Goal: Task Accomplishment & Management: Use online tool/utility

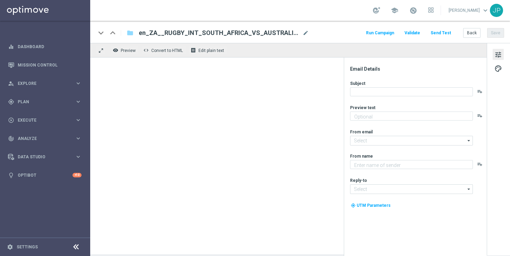
type textarea "Don't miss any of these!"
type textarea "Lottoland"
type input "[EMAIL_ADDRESS][DOMAIN_NAME]"
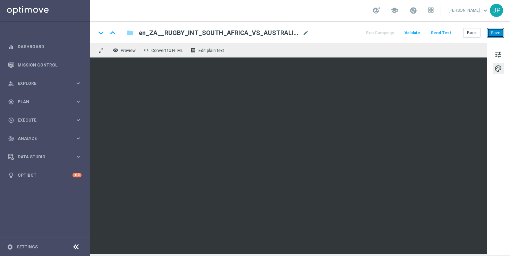
click at [497, 30] on button "Save" at bounding box center [495, 33] width 17 height 10
click at [498, 32] on button "Save" at bounding box center [495, 33] width 17 height 10
click at [492, 34] on button "Save" at bounding box center [495, 33] width 17 height 10
click at [440, 33] on button "Send Test" at bounding box center [440, 32] width 23 height 9
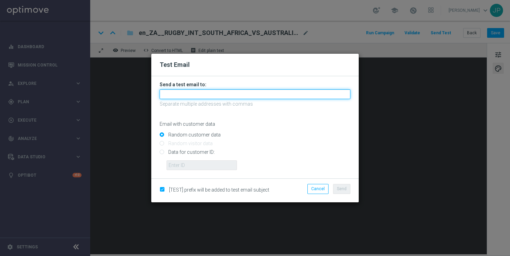
click at [243, 97] on input "text" at bounding box center [254, 94] width 191 height 10
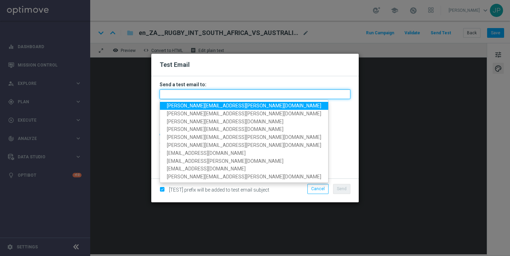
type input "e"
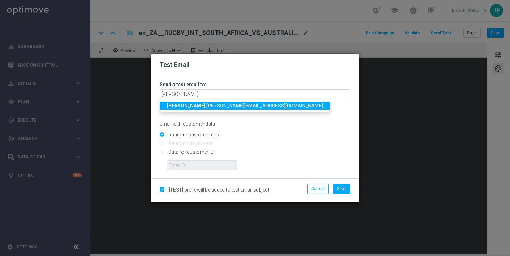
click at [221, 107] on span "[PERSON_NAME] .[PERSON_NAME][EMAIL_ADDRESS][DOMAIN_NAME]" at bounding box center [245, 106] width 156 height 6
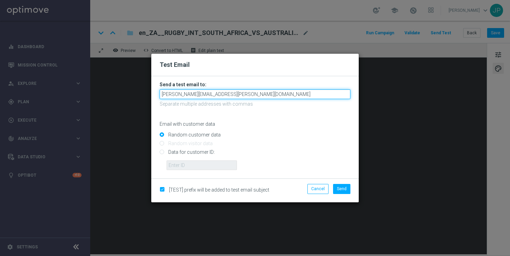
click at [252, 95] on input "[PERSON_NAME][EMAIL_ADDRESS][PERSON_NAME][DOMAIN_NAME]" at bounding box center [254, 94] width 191 height 10
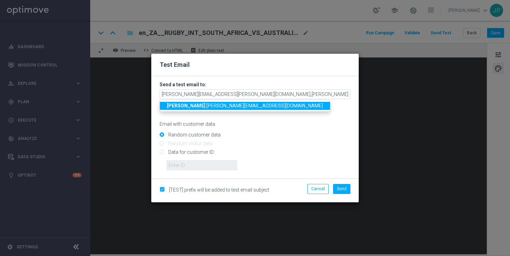
click at [220, 106] on span "[PERSON_NAME] .[PERSON_NAME][EMAIL_ADDRESS][DOMAIN_NAME]" at bounding box center [245, 106] width 156 height 6
type input "[PERSON_NAME][EMAIL_ADDRESS][PERSON_NAME][DOMAIN_NAME],[PERSON_NAME][DOMAIN_NAM…"
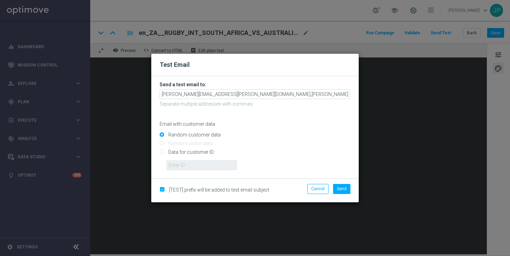
click at [181, 152] on input "Data for customer ID:" at bounding box center [254, 155] width 191 height 10
radio input "true"
click at [224, 166] on input "text" at bounding box center [201, 165] width 70 height 10
paste input "10505907"
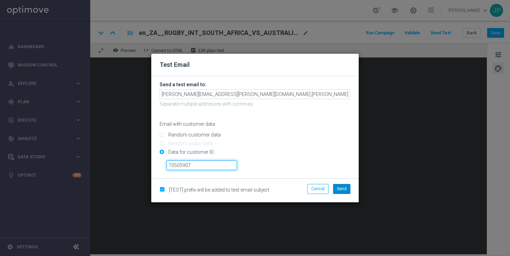
type input "10505907"
click at [343, 193] on button "Send" at bounding box center [341, 189] width 17 height 10
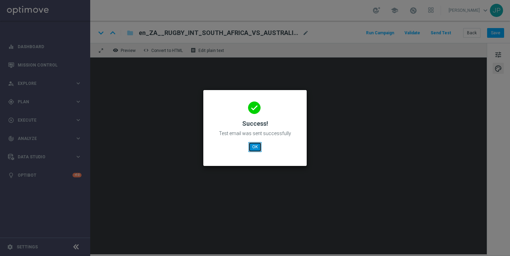
click at [257, 150] on button "OK" at bounding box center [254, 147] width 13 height 10
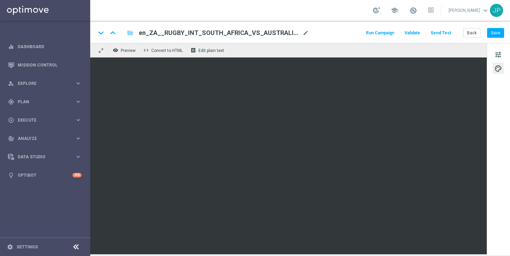
click at [444, 33] on button "Send Test" at bounding box center [440, 32] width 23 height 9
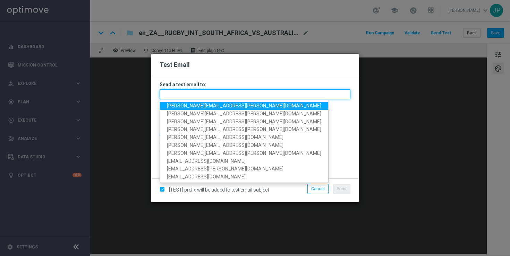
click at [232, 94] on input "text" at bounding box center [254, 94] width 191 height 10
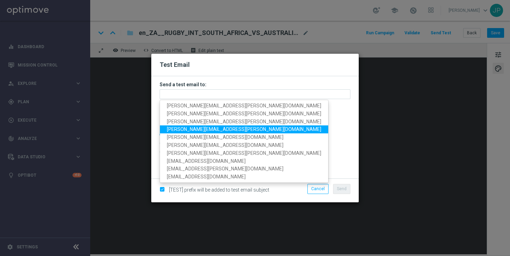
click at [183, 129] on span "[PERSON_NAME][EMAIL_ADDRESS][PERSON_NAME][DOMAIN_NAME]" at bounding box center [244, 130] width 154 height 6
type input "[PERSON_NAME][EMAIL_ADDRESS][PERSON_NAME][DOMAIN_NAME]"
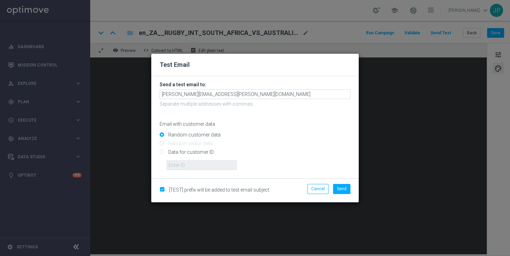
click at [194, 152] on input "Data for customer ID:" at bounding box center [254, 155] width 191 height 10
radio input "true"
click at [194, 162] on input "text" at bounding box center [201, 165] width 70 height 10
paste input "10505907"
type input "10505907"
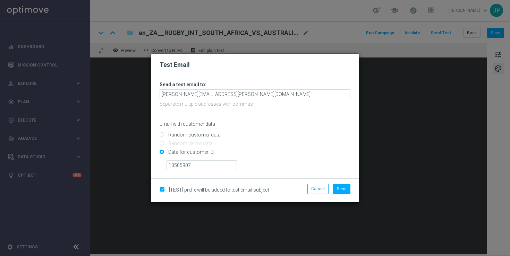
click at [298, 169] on div "10505907" at bounding box center [258, 162] width 194 height 15
click at [343, 191] on span "Send" at bounding box center [342, 188] width 10 height 5
click at [343, 190] on span "Send" at bounding box center [342, 188] width 10 height 5
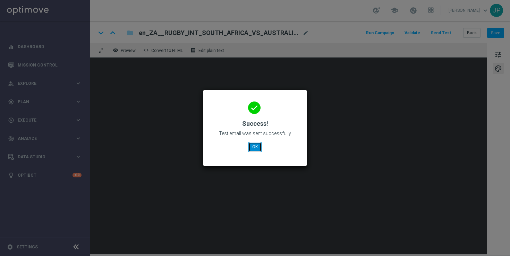
click at [255, 146] on button "OK" at bounding box center [254, 147] width 13 height 10
click at [256, 149] on button "OK" at bounding box center [254, 147] width 13 height 10
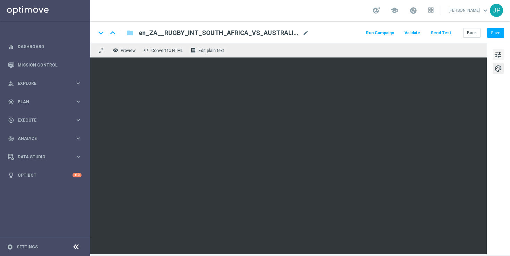
click at [499, 53] on span "tune" at bounding box center [498, 54] width 8 height 9
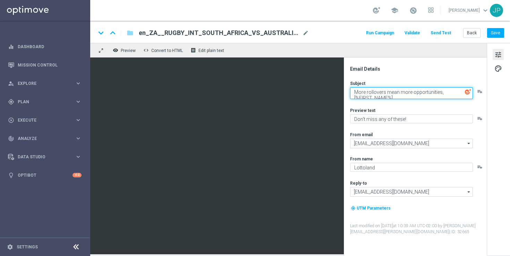
click at [356, 92] on textarea "More rollovers mean more opportunities, [%FIRST_NAME%]..." at bounding box center [411, 93] width 123 height 12
drag, startPoint x: 356, startPoint y: 92, endPoint x: 421, endPoint y: 93, distance: 64.8
click at [421, 94] on textarea "More rollovers mean more opportunities, [%FIRST_NAME%]..." at bounding box center [411, 93] width 123 height 12
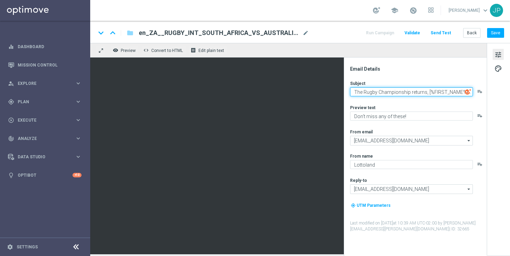
type textarea "The Rugby Championship returns, [%FIRST_NAME%]..."
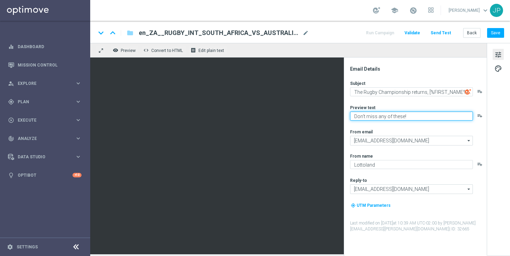
click at [420, 115] on textarea "Don't miss any of these!" at bounding box center [411, 116] width 123 height 9
click at [405, 116] on textarea "Don't miss any of these!" at bounding box center [411, 116] width 123 height 9
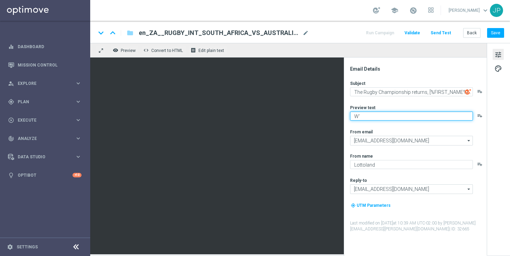
type textarea "W"
click at [356, 114] on textarea "Bigger, and better than ever" at bounding box center [411, 116] width 123 height 9
click at [442, 118] on textarea "Lottoland is bigger, and better than ever" at bounding box center [411, 116] width 123 height 9
click at [442, 115] on textarea "Lottoland is bigger, and better than ever," at bounding box center [411, 116] width 123 height 9
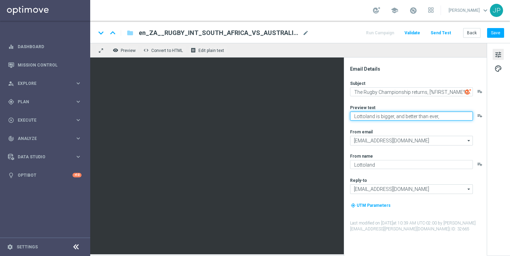
click at [442, 115] on textarea "Lottoland is bigger, and better than ever," at bounding box center [411, 116] width 123 height 9
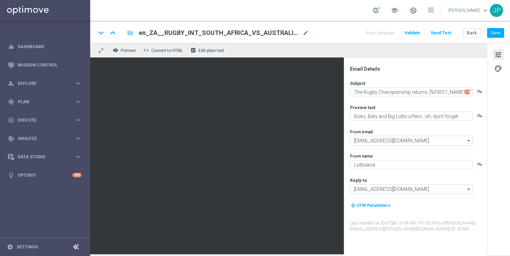
click at [478, 115] on icon "playlist_add" at bounding box center [480, 116] width 6 height 6
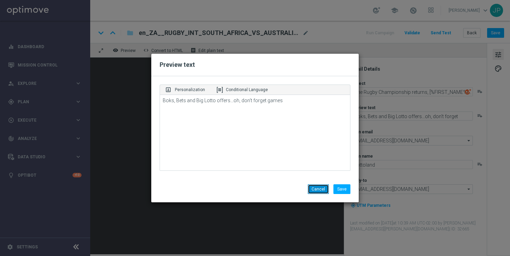
click at [320, 188] on button "Cancel" at bounding box center [317, 189] width 21 height 10
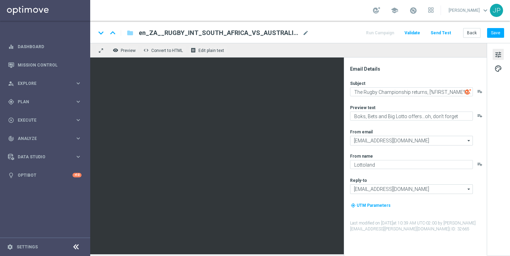
click at [0, 0] on lt-div at bounding box center [0, 0] width 0 height 0
click at [478, 106] on div "Preview text" at bounding box center [418, 108] width 136 height 6
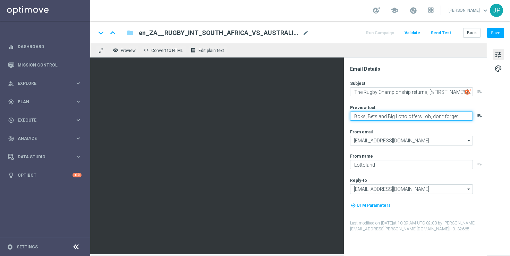
click at [471, 118] on textarea "Boks, Bets and Big Lotto offers...oh, don't forget games" at bounding box center [411, 116] width 123 height 9
click at [353, 117] on textarea "Boks, Bets and Big Lotto offers...oh, don't forget games" at bounding box center [411, 116] width 123 height 9
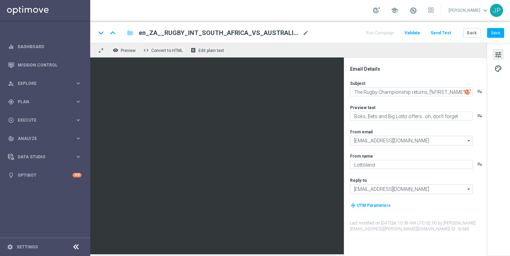
click at [338, 30] on div "keyboard_arrow_down keyboard_arrow_up folder en_ZA__RUGBY_INT_SOUTH_AFRICA_VS_A…" at bounding box center [300, 32] width 408 height 9
click at [376, 106] on div "Preview text" at bounding box center [418, 108] width 136 height 6
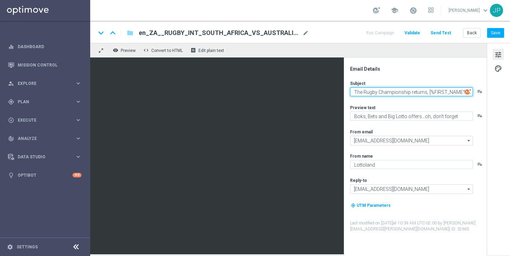
click at [354, 92] on textarea "The Rugby Championship returns, [%FIRST_NAME%]..." at bounding box center [411, 91] width 123 height 9
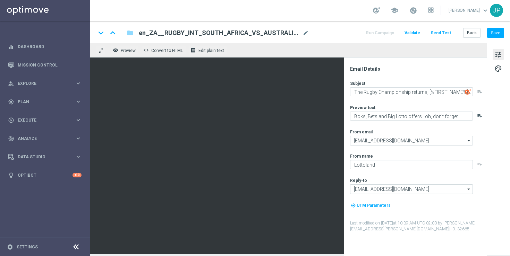
click at [0, 0] on lt-div at bounding box center [0, 0] width 0 height 0
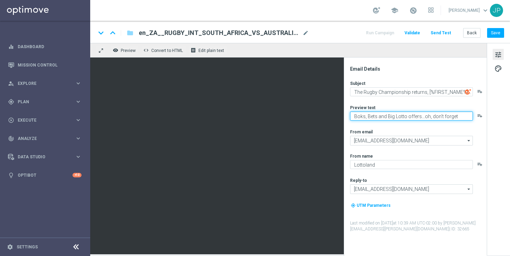
click at [435, 114] on textarea "Boks, Bets and Big Lotto offers...oh, don't forget games" at bounding box center [411, 116] width 123 height 9
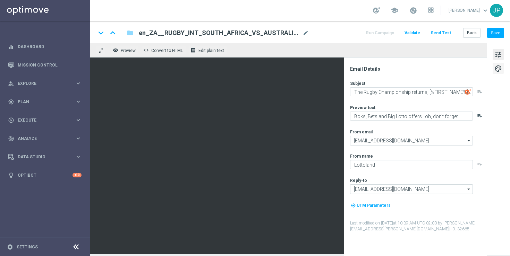
click at [495, 69] on span "palette" at bounding box center [498, 68] width 8 height 9
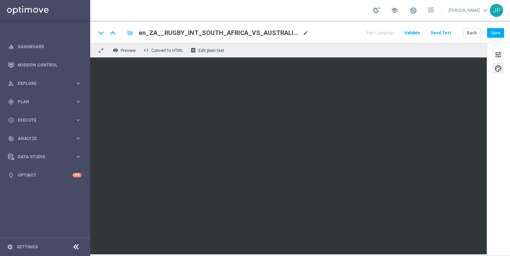
click at [499, 57] on span "tune" at bounding box center [498, 54] width 8 height 9
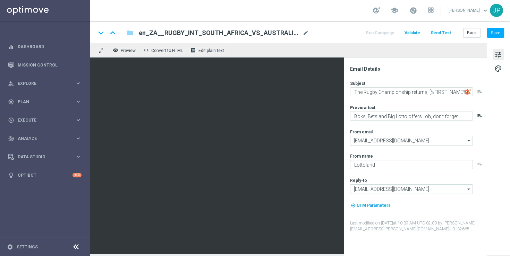
click at [478, 113] on icon "playlist_add" at bounding box center [480, 116] width 6 height 6
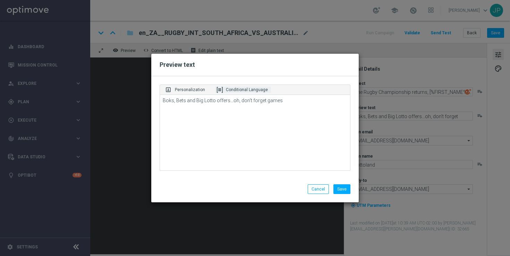
click at [237, 88] on p "Conditional Language" at bounding box center [247, 90] width 42 height 6
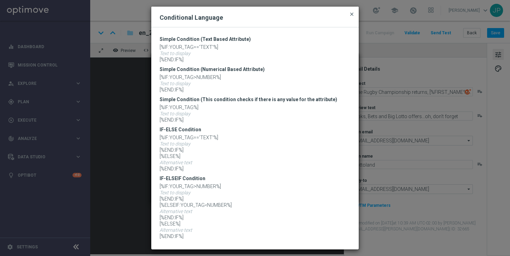
click at [350, 15] on span "close" at bounding box center [352, 14] width 6 height 6
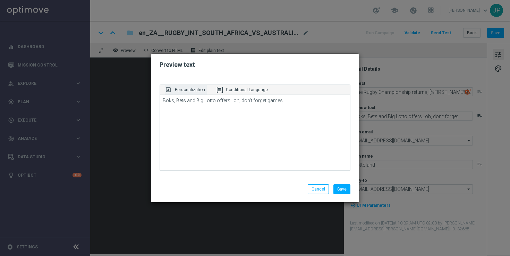
click at [189, 90] on p "Personalization" at bounding box center [190, 90] width 30 height 6
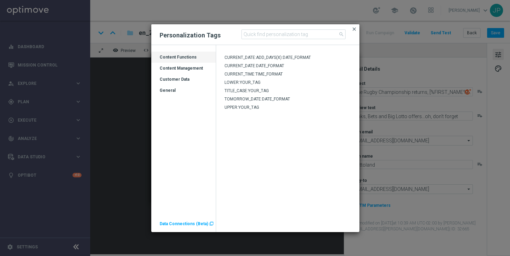
click at [355, 28] on span "close" at bounding box center [354, 29] width 6 height 6
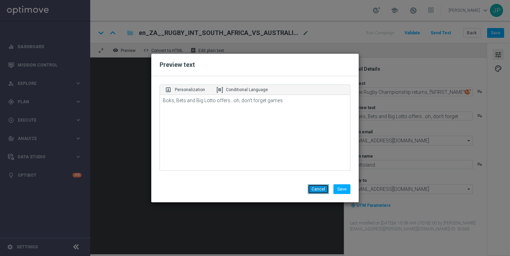
click at [315, 186] on button "Cancel" at bounding box center [317, 189] width 21 height 10
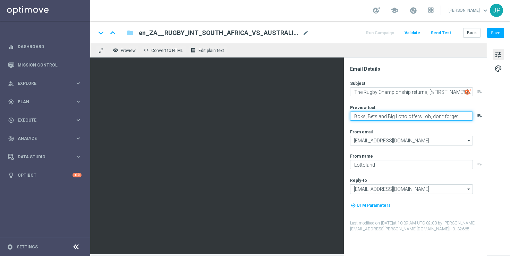
click at [470, 117] on textarea "Boks, Bets and Big Lotto offers...oh, don't forget games" at bounding box center [411, 116] width 123 height 9
click at [478, 130] on div "From email" at bounding box center [418, 132] width 136 height 6
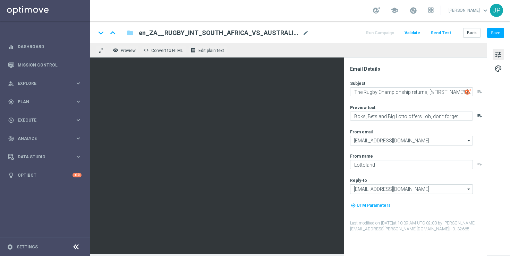
click at [416, 71] on div "Email Details" at bounding box center [418, 69] width 136 height 6
click at [0, 0] on lt-div at bounding box center [0, 0] width 0 height 0
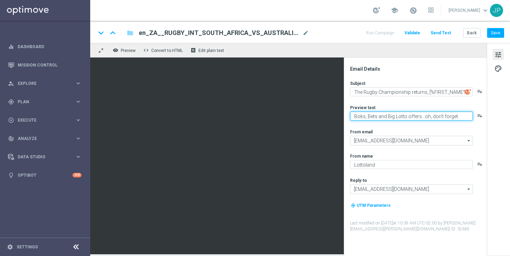
click at [440, 114] on textarea "Boks, Bets and Big Lotto offers...oh, don't forget games" at bounding box center [411, 116] width 123 height 9
paste textarea "10505907"
click at [0, 0] on lt-span at bounding box center [0, 0] width 0 height 0
paste textarea "10505907"
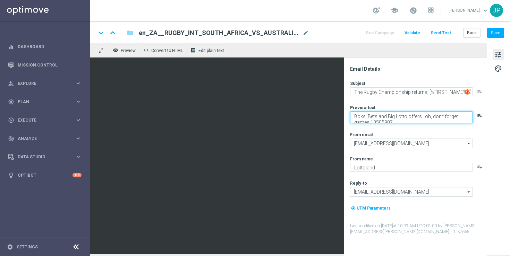
scroll to position [2, 0]
click at [394, 120] on textarea "Boks, Bets and Big Lotto offers...oh, don't forget games 10505907" at bounding box center [411, 118] width 123 height 12
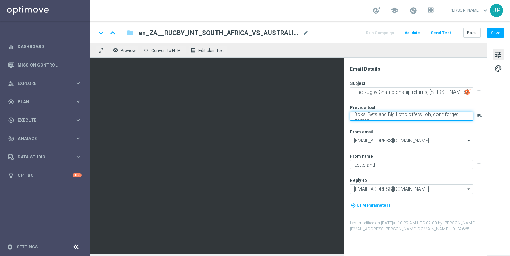
scroll to position [0, 0]
paste textarea "10505907"
click at [0, 0] on lt-span at bounding box center [0, 0] width 0 height 0
click at [0, 0] on lt-span "Disable on this website" at bounding box center [0, 0] width 0 height 0
click at [256, 256] on lt-div "Got it!" at bounding box center [251, 258] width 9 height 4
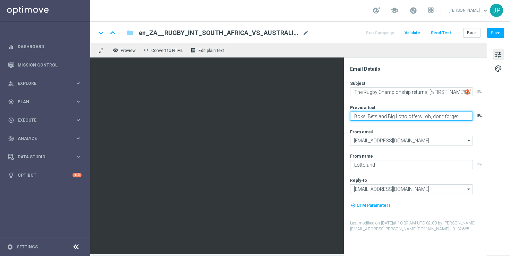
click at [470, 116] on textarea "Boks, Bets and Big Lotto offers...oh, don't forget games" at bounding box center [411, 116] width 123 height 9
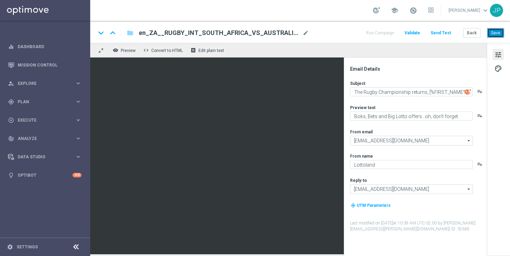
click at [494, 32] on button "Save" at bounding box center [495, 33] width 17 height 10
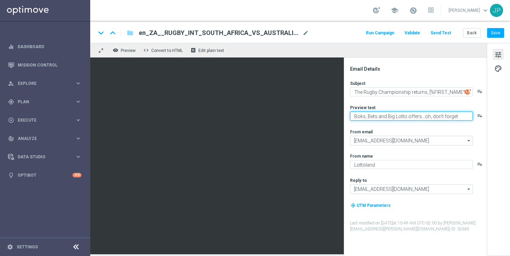
click at [352, 117] on textarea "Boks, Bets and Big Lotto offers...oh, don't forget games" at bounding box center [411, 116] width 123 height 9
paste textarea "10505907"
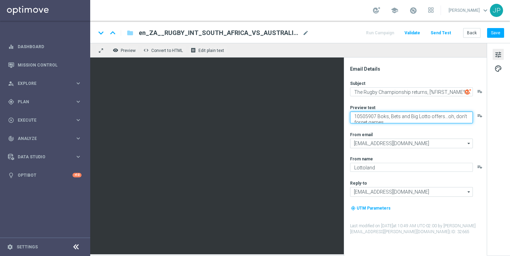
click at [364, 116] on textarea "10505907 Boks, Bets and Big Lotto offers...oh, don't forget games" at bounding box center [411, 118] width 123 height 12
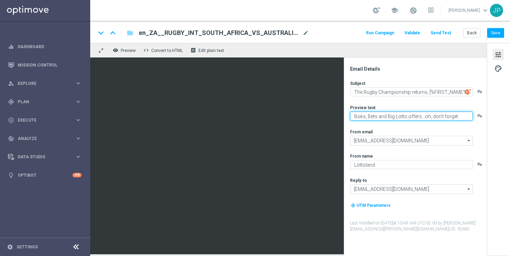
click at [354, 116] on textarea "Boks, Bets and Big Lotto offers...oh, don't forget games" at bounding box center [411, 116] width 123 height 9
click at [462, 117] on textarea "👀Boks, Bets and Big Lotto offers...oh, don't forget games" at bounding box center [411, 116] width 123 height 9
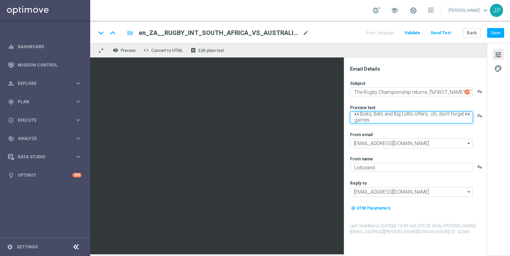
click at [359, 115] on textarea "👀Boks, Bets and Big Lotto offers...oh, don't forget 👀games" at bounding box center [411, 118] width 123 height 12
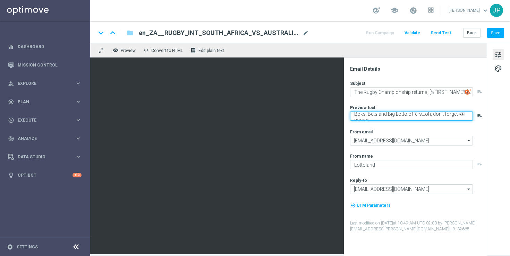
scroll to position [0, 0]
click at [453, 117] on textarea "Boks, Bets and Big Lotto offers...oh, don't forget 👀games" at bounding box center [411, 116] width 123 height 9
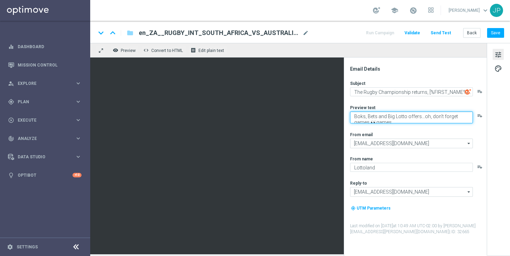
click at [367, 120] on textarea "Boks, Bets and Big Lotto offers...oh, don't forget games 👀games" at bounding box center [411, 118] width 123 height 12
click at [367, 121] on textarea "Boks, Bets and Big Lotto offers...oh, don't forget games 👀games" at bounding box center [411, 118] width 123 height 12
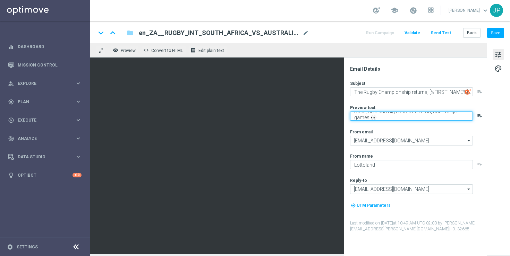
click at [352, 116] on textarea "Boks, Bets and Big Lotto offers...oh, don't forget games 👀" at bounding box center [411, 116] width 123 height 9
click at [425, 118] on textarea "Boks, Bets and Big Lotto offers...oh, don't forget games👀" at bounding box center [411, 116] width 123 height 9
click at [471, 117] on textarea "Boks, Bets and Big Lotto offers...oh, don't forget games👀" at bounding box center [411, 116] width 123 height 9
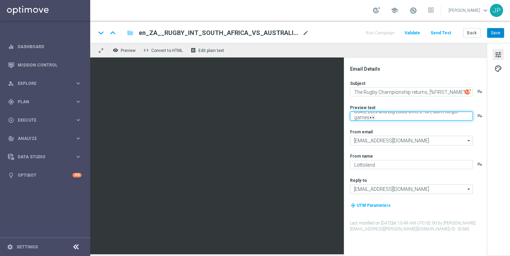
type textarea "Boks, Bets and Big Lotto offers...oh, don't forget games👀"
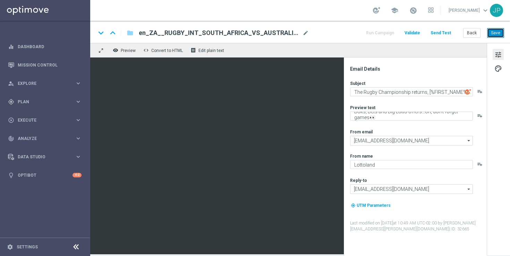
click at [496, 34] on button "Save" at bounding box center [495, 33] width 17 height 10
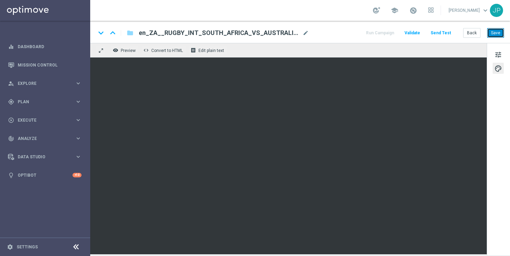
click at [498, 33] on button "Save" at bounding box center [495, 33] width 17 height 10
click at [441, 33] on button "Send Test" at bounding box center [440, 32] width 23 height 9
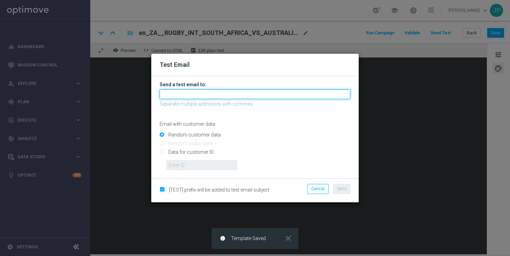
click at [218, 93] on input "text" at bounding box center [254, 94] width 191 height 10
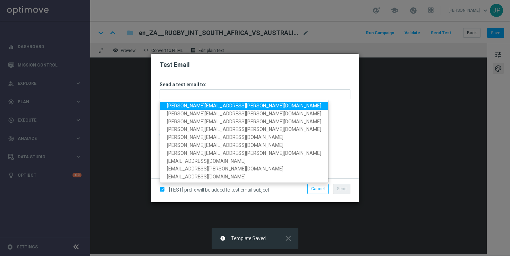
click at [184, 103] on span "[PERSON_NAME][EMAIL_ADDRESS][PERSON_NAME][DOMAIN_NAME]" at bounding box center [244, 106] width 154 height 6
type input "[PERSON_NAME][EMAIL_ADDRESS][PERSON_NAME][DOMAIN_NAME]"
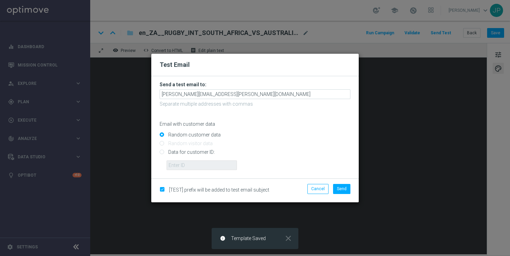
click at [187, 152] on input "Data for customer ID:" at bounding box center [254, 155] width 191 height 10
radio input "true"
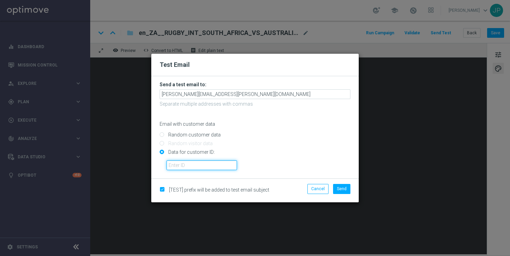
click at [219, 163] on input "text" at bounding box center [201, 165] width 70 height 10
paste input "10505907"
type input "10505907"
click at [344, 190] on span "Send" at bounding box center [342, 188] width 10 height 5
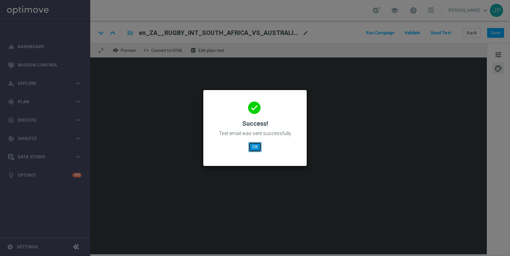
click at [254, 148] on button "OK" at bounding box center [254, 147] width 13 height 10
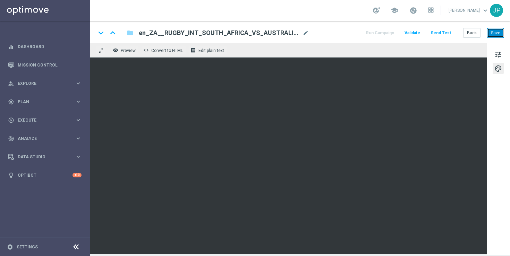
click at [498, 33] on button "Save" at bounding box center [495, 33] width 17 height 10
click at [444, 34] on button "Send Test" at bounding box center [440, 32] width 23 height 9
click at [444, 33] on button "Send Test" at bounding box center [440, 32] width 23 height 9
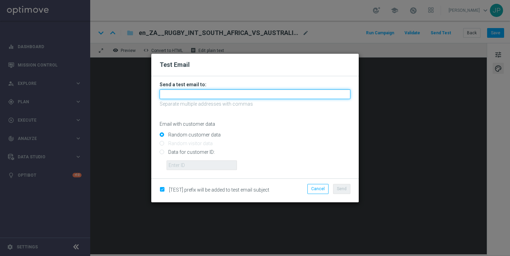
click at [229, 98] on input "text" at bounding box center [254, 94] width 191 height 10
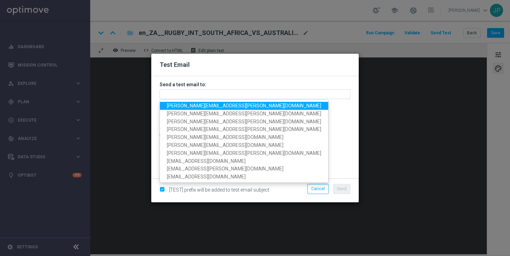
click at [189, 105] on span "[PERSON_NAME][EMAIL_ADDRESS][PERSON_NAME][DOMAIN_NAME]" at bounding box center [244, 106] width 154 height 6
type input "[PERSON_NAME][EMAIL_ADDRESS][PERSON_NAME][DOMAIN_NAME]"
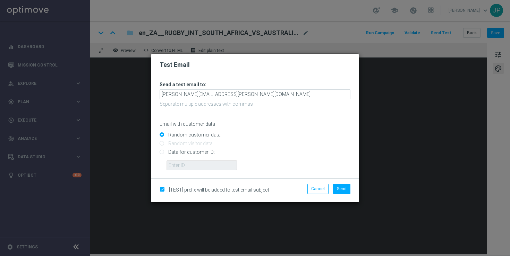
click at [194, 151] on input "Data for customer ID:" at bounding box center [254, 155] width 191 height 10
radio input "true"
click at [194, 170] on input "text" at bounding box center [201, 165] width 70 height 10
paste input "#ffffff"
type input "#ffffff"
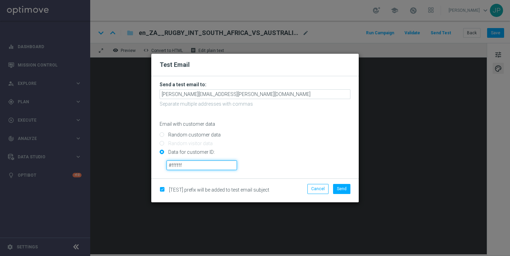
click at [206, 166] on input "#ffffff" at bounding box center [201, 165] width 70 height 10
paste input "10505907"
type input "10505907"
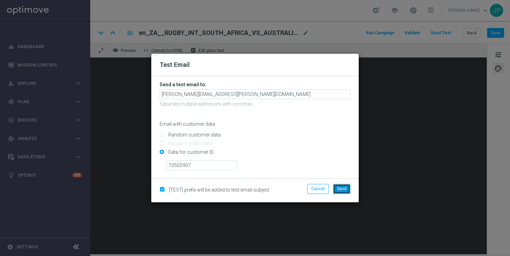
click at [344, 191] on span "Send" at bounding box center [342, 188] width 10 height 5
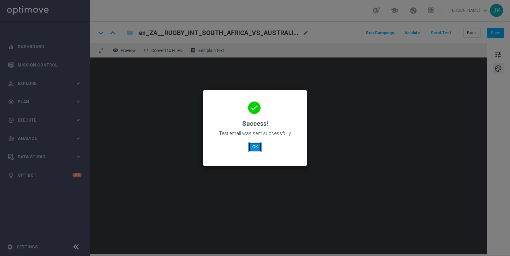
click at [256, 146] on button "OK" at bounding box center [254, 147] width 13 height 10
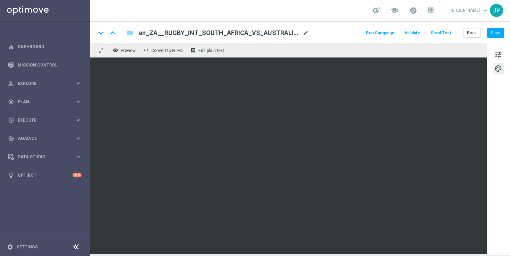
click at [449, 33] on button "Send Test" at bounding box center [440, 32] width 23 height 9
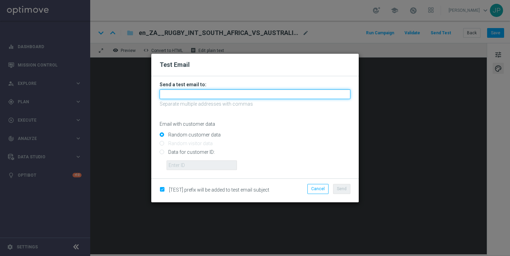
click at [208, 97] on input "text" at bounding box center [254, 94] width 191 height 10
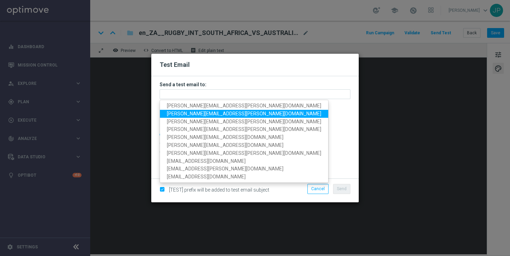
click at [181, 112] on span "[PERSON_NAME][EMAIL_ADDRESS][PERSON_NAME][DOMAIN_NAME]" at bounding box center [244, 114] width 154 height 6
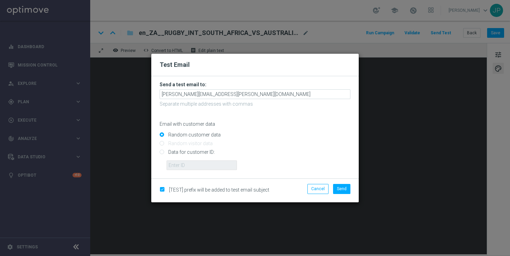
click at [251, 99] on form "Send a test email to: [PERSON_NAME][EMAIL_ADDRESS][PERSON_NAME][DOMAIN_NAME] Se…" at bounding box center [254, 125] width 191 height 89
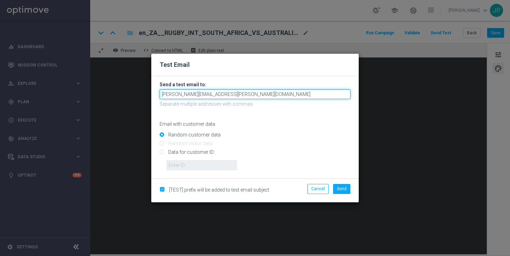
click at [257, 95] on input "[PERSON_NAME][EMAIL_ADDRESS][PERSON_NAME][DOMAIN_NAME]" at bounding box center [254, 94] width 191 height 10
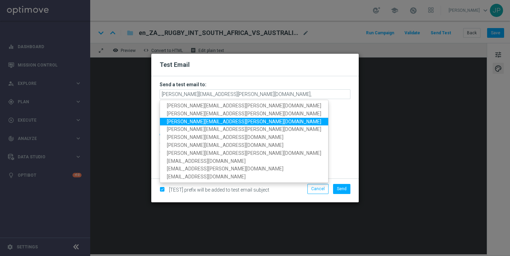
click at [216, 121] on span "[PERSON_NAME][EMAIL_ADDRESS][PERSON_NAME][DOMAIN_NAME]" at bounding box center [244, 122] width 154 height 6
type input "[PERSON_NAME][EMAIL_ADDRESS][PERSON_NAME][DOMAIN_NAME],[PERSON_NAME][DOMAIN_NAM…"
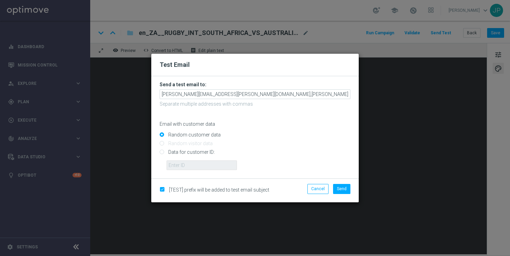
click at [190, 153] on input "Data for customer ID:" at bounding box center [254, 155] width 191 height 10
radio input "true"
click at [191, 157] on input "Data for customer ID:" at bounding box center [254, 155] width 191 height 10
click at [194, 164] on input "text" at bounding box center [201, 165] width 70 height 10
paste input "10505907"
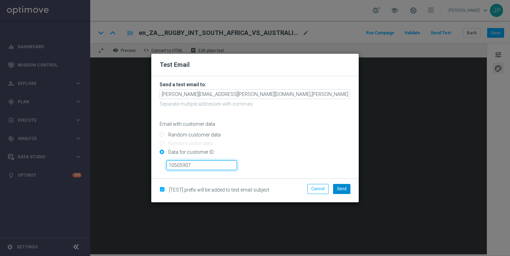
type input "10505907"
click at [342, 189] on span "Send" at bounding box center [342, 188] width 10 height 5
